Goal: Information Seeking & Learning: Learn about a topic

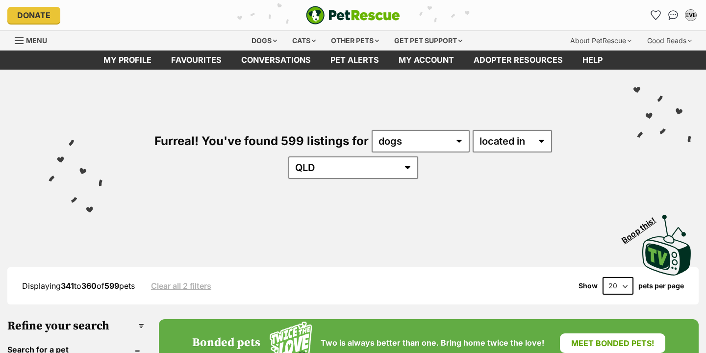
click at [337, 41] on div "Other pets" at bounding box center [355, 41] width 62 height 20
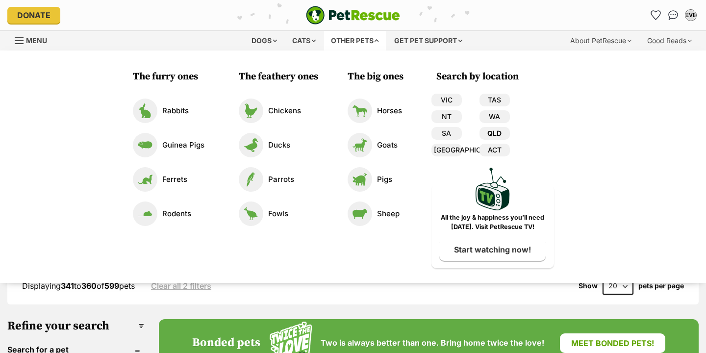
click at [501, 135] on link "QLD" at bounding box center [495, 133] width 30 height 13
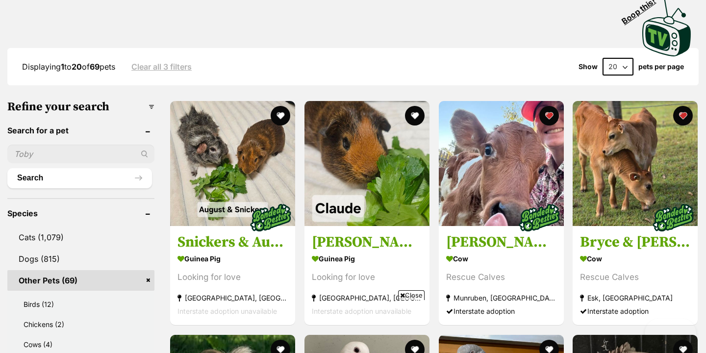
scroll to position [413, 0]
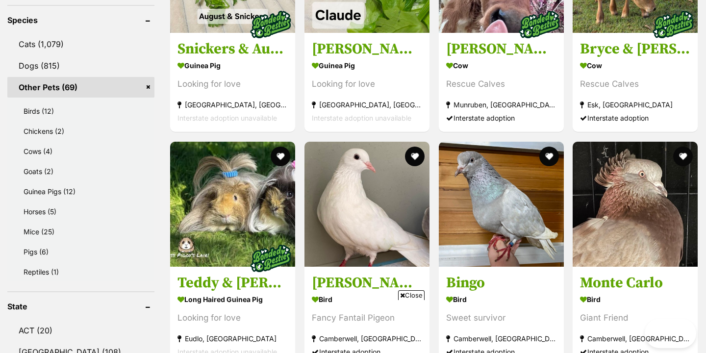
click at [413, 296] on span "Close" at bounding box center [411, 295] width 26 height 10
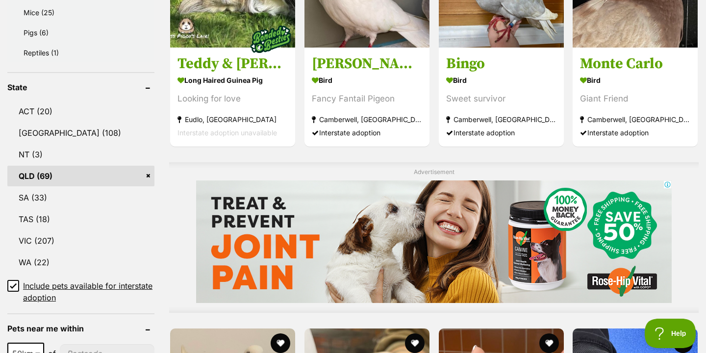
scroll to position [0, 0]
click at [15, 288] on icon at bounding box center [13, 286] width 7 height 7
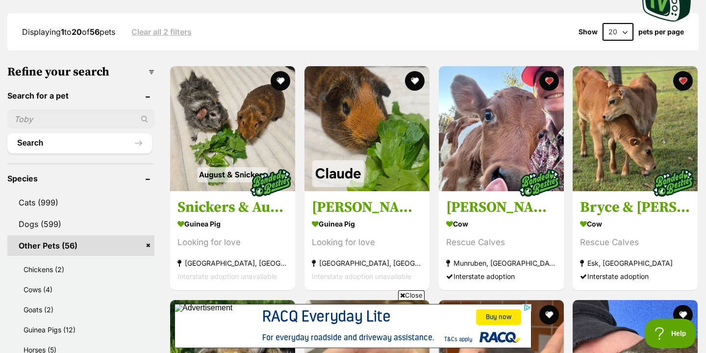
click at [404, 296] on span "Close" at bounding box center [411, 295] width 26 height 10
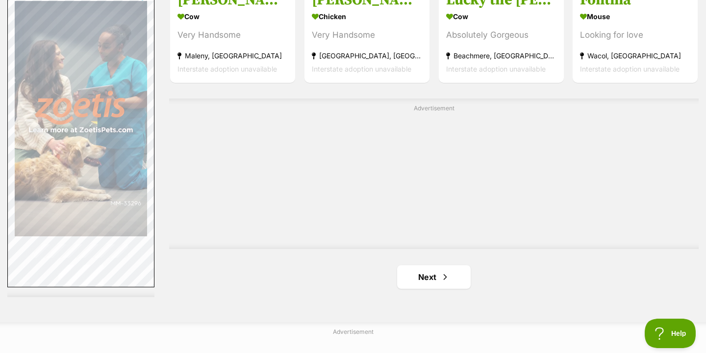
scroll to position [1812, 0]
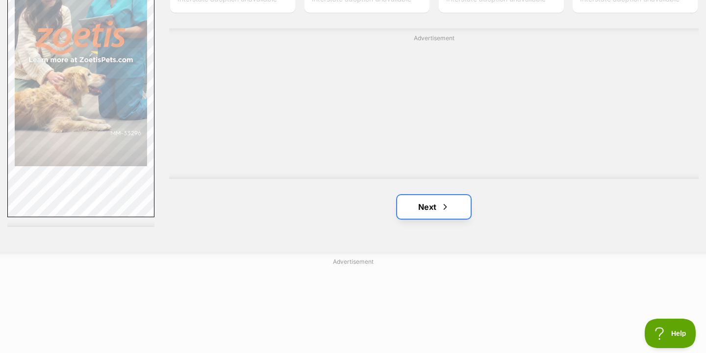
click at [430, 206] on link "Next" at bounding box center [434, 207] width 74 height 24
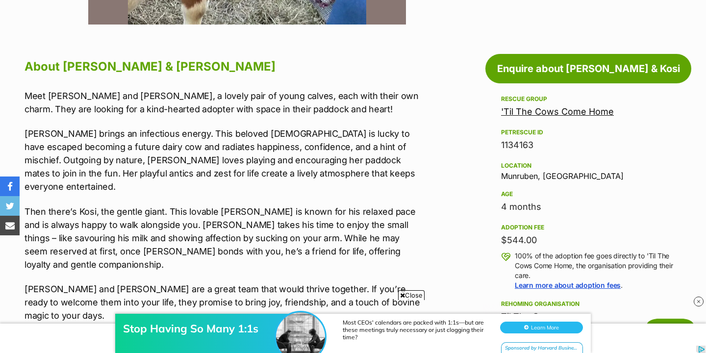
click at [405, 293] on span "Close" at bounding box center [411, 295] width 26 height 10
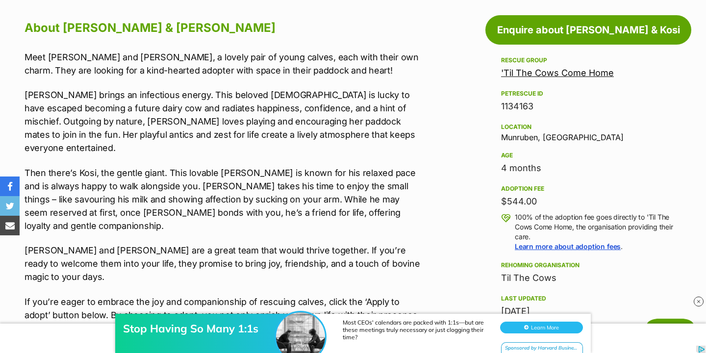
click at [236, 166] on p "Then there’s Kosi, the gentle giant. This lovable Ayrshire is known for his rel…" at bounding box center [223, 199] width 396 height 66
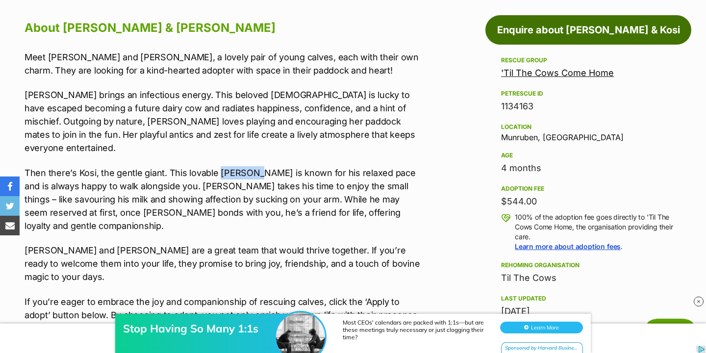
copy p "Ayrshire"
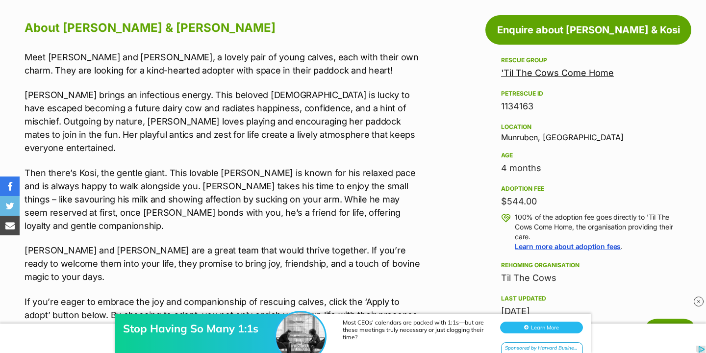
click at [397, 167] on p "Then there’s Kosi, the gentle giant. This lovable Ayrshire is known for his rel…" at bounding box center [223, 199] width 396 height 66
click at [525, 134] on div "Location Munruben, QLD" at bounding box center [588, 131] width 175 height 21
copy div "Munruben"
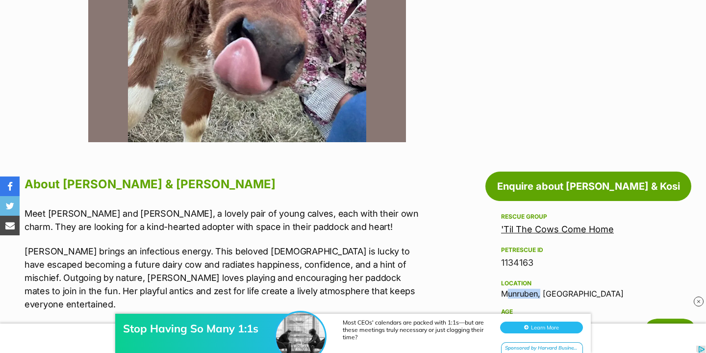
scroll to position [292, 0]
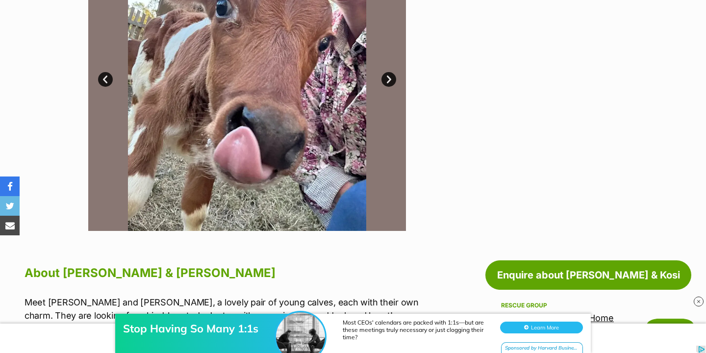
click at [387, 74] on link "Next" at bounding box center [389, 79] width 15 height 15
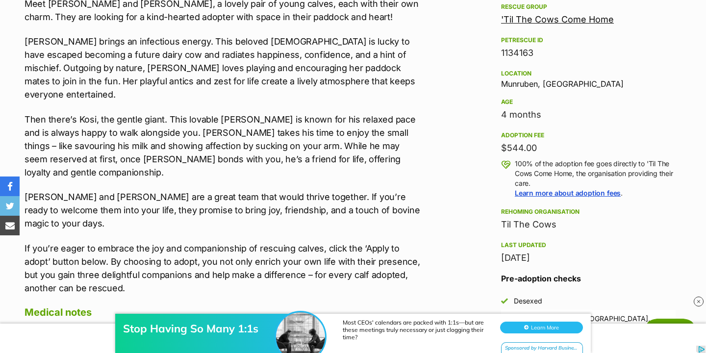
scroll to position [597, 0]
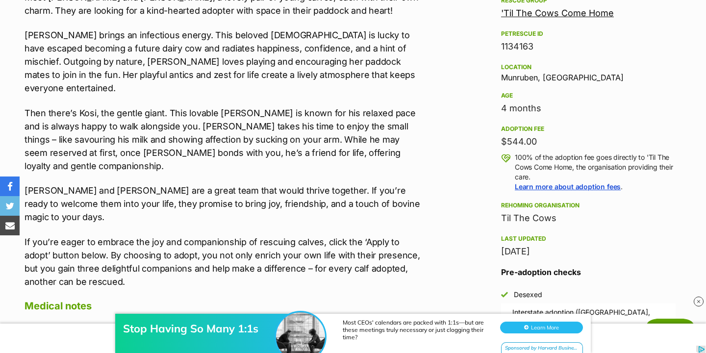
click at [232, 106] on p "Then there’s Kosi, the gentle giant. This lovable Ayrshire is known for his rel…" at bounding box center [223, 139] width 396 height 66
copy p "Ayrshire"
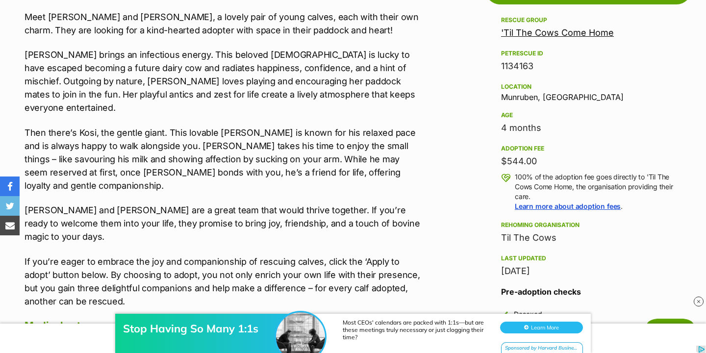
scroll to position [577, 0]
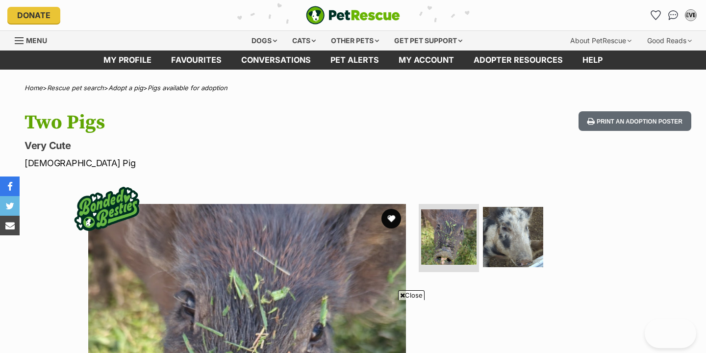
scroll to position [184, 0]
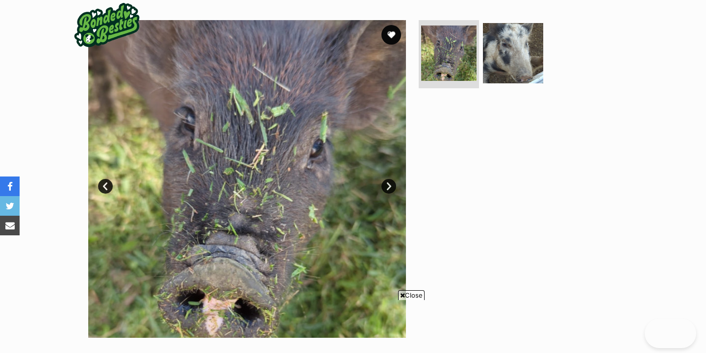
click at [392, 189] on link "Next" at bounding box center [389, 186] width 15 height 15
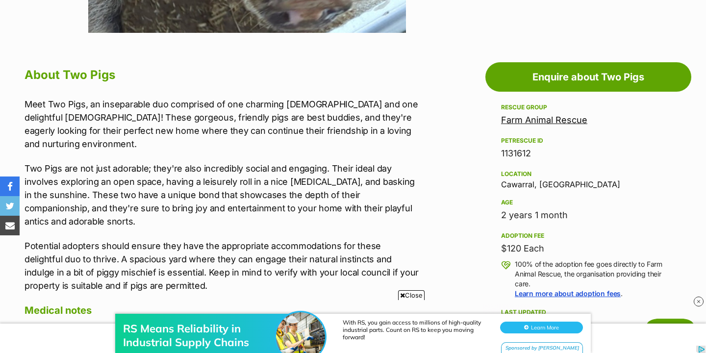
scroll to position [0, 0]
click at [405, 295] on div "RS Means Reliability in Industrial Supply Chains With RS, you gain access to mi…" at bounding box center [353, 323] width 706 height 59
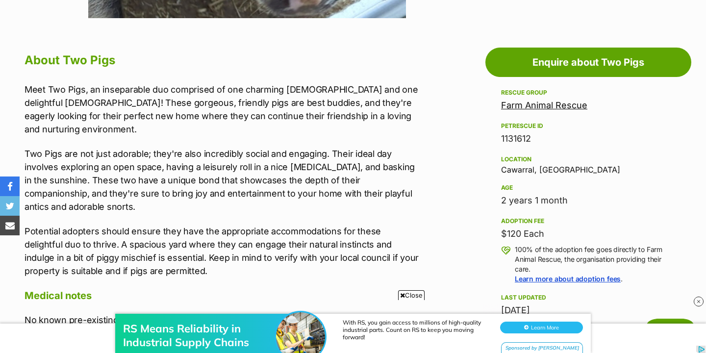
scroll to position [509, 0]
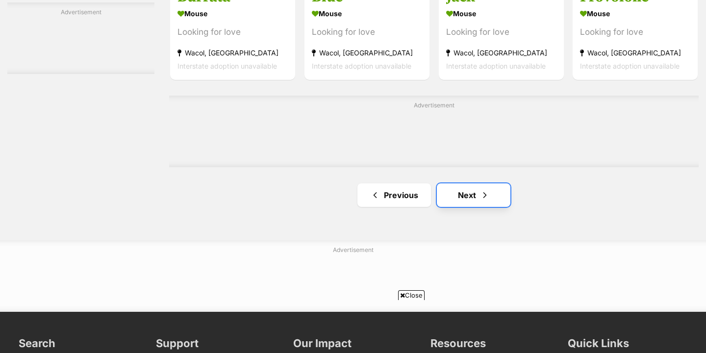
click at [475, 201] on link "Next" at bounding box center [474, 195] width 74 height 24
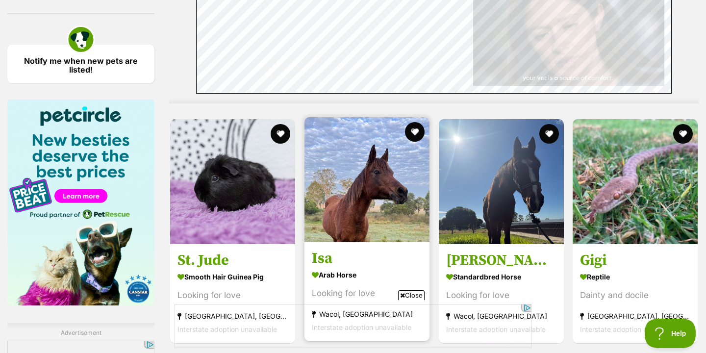
scroll to position [1389, 0]
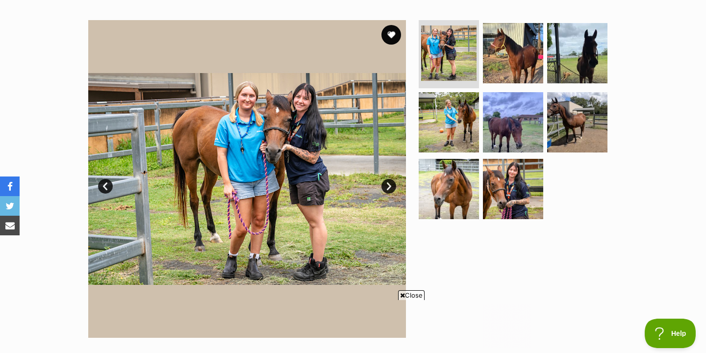
click at [389, 183] on link "Next" at bounding box center [389, 186] width 15 height 15
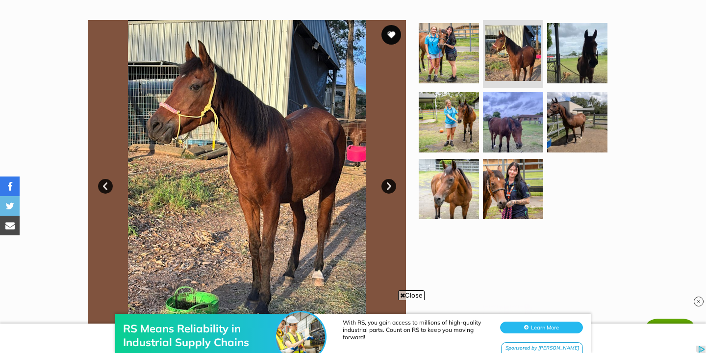
click at [389, 183] on link "Next" at bounding box center [389, 186] width 15 height 15
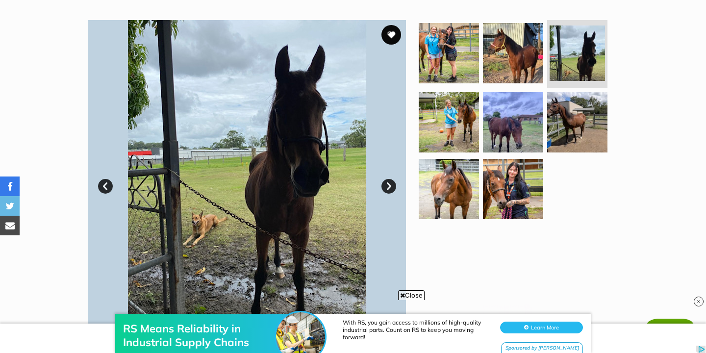
click at [389, 183] on link "Next" at bounding box center [389, 186] width 15 height 15
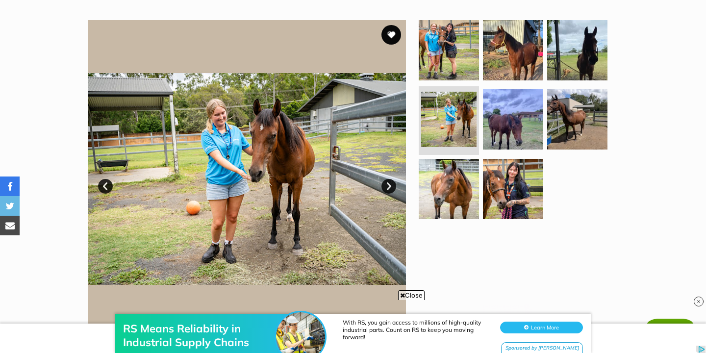
click at [389, 183] on link "Next" at bounding box center [389, 186] width 15 height 15
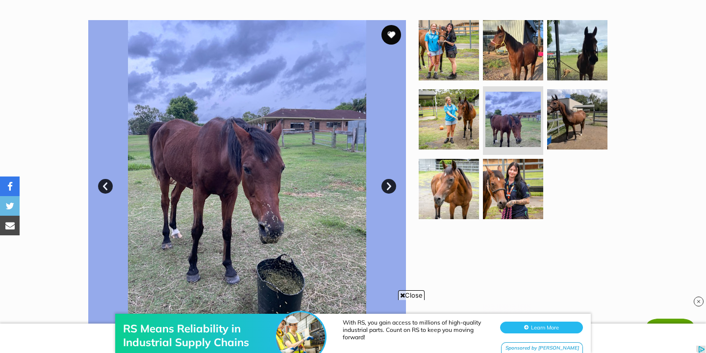
click at [389, 183] on link "Next" at bounding box center [389, 186] width 15 height 15
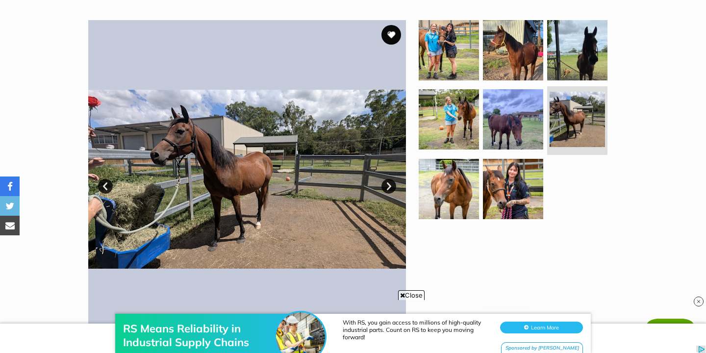
click at [389, 183] on link "Next" at bounding box center [389, 186] width 15 height 15
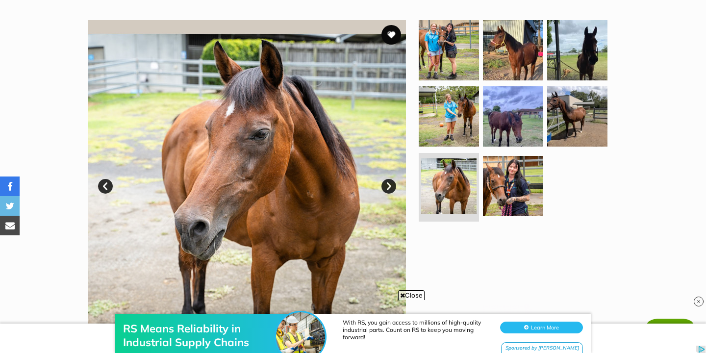
click at [389, 183] on link "Next" at bounding box center [389, 186] width 15 height 15
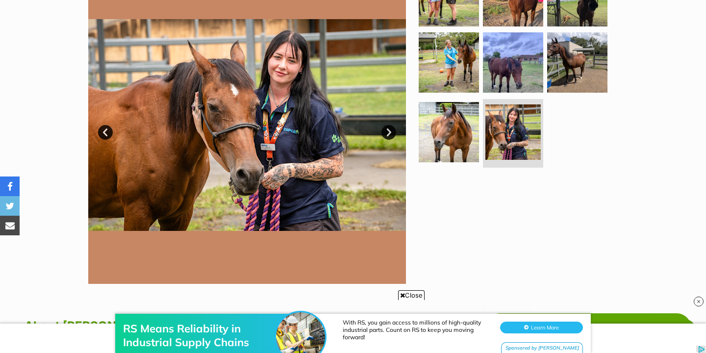
scroll to position [235, 0]
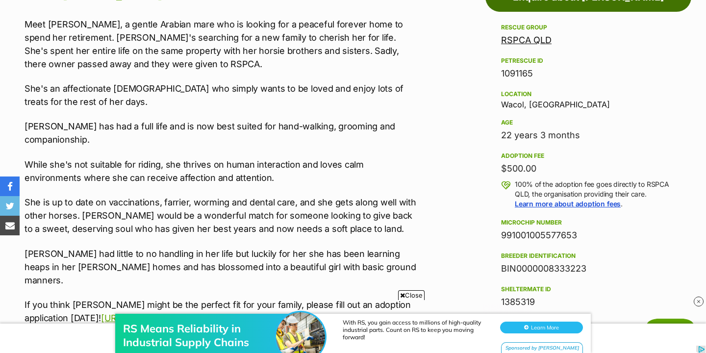
scroll to position [576, 0]
